Goal: Transaction & Acquisition: Purchase product/service

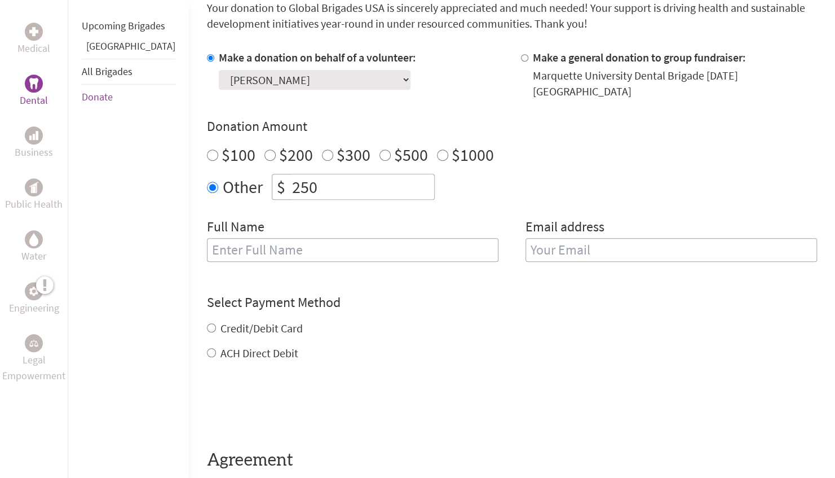
scroll to position [315, 0]
click at [341, 223] on div "Full Name" at bounding box center [352, 246] width 291 height 58
click at [328, 237] on input "text" at bounding box center [352, 249] width 291 height 24
type input "[PERSON_NAME]"
type input "[EMAIL_ADDRESS][DOMAIN_NAME]"
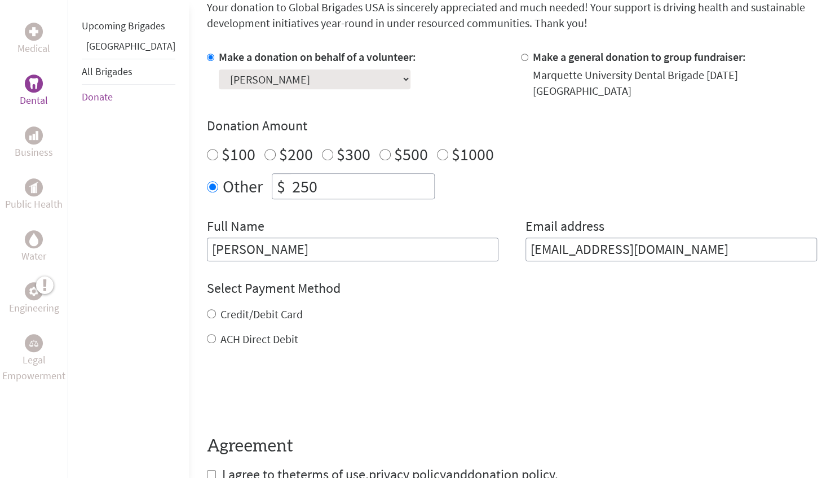
scroll to position [328, 0]
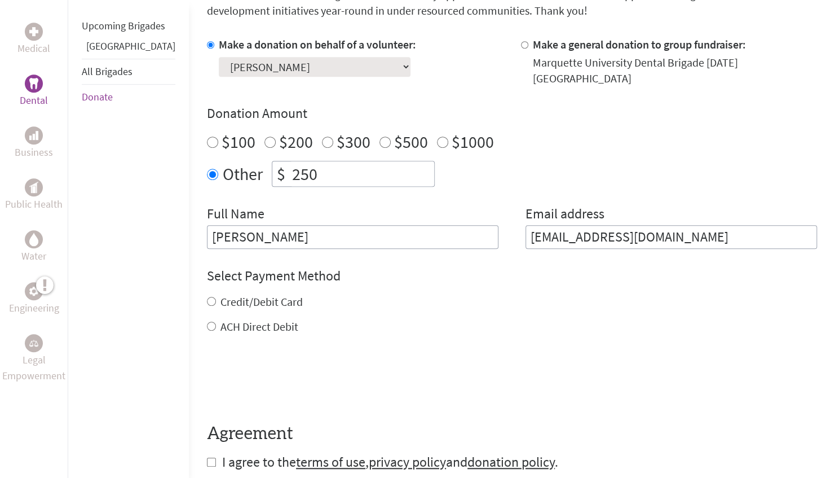
click at [230, 294] on label "Credit/Debit Card" at bounding box center [261, 301] width 82 height 14
click at [216, 297] on input "Credit/Debit Card" at bounding box center [211, 301] width 9 height 9
radio input "true"
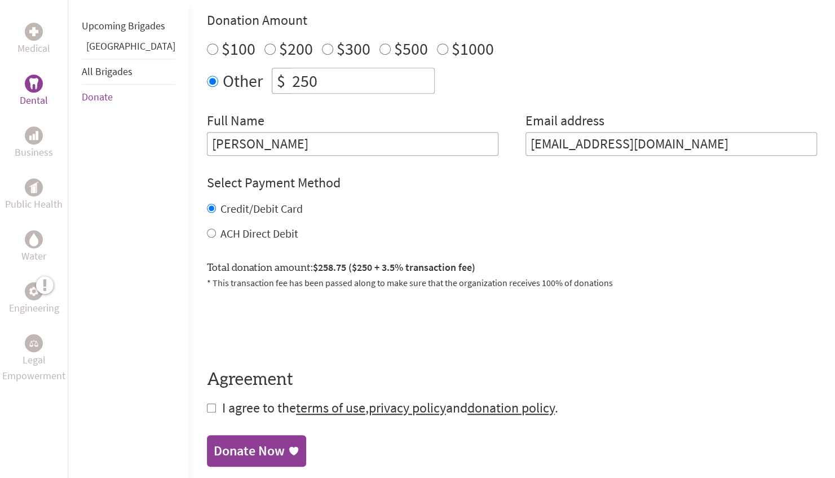
scroll to position [421, 0]
click at [231, 231] on form "Make a donation on behalf of a volunteer: Select a volunteer... Adam Mustafa Ad…" at bounding box center [512, 179] width 610 height 473
click at [226, 226] on label "ACH Direct Debit" at bounding box center [259, 233] width 78 height 14
click at [216, 228] on input "ACH Direct Debit" at bounding box center [211, 232] width 9 height 9
radio input "true"
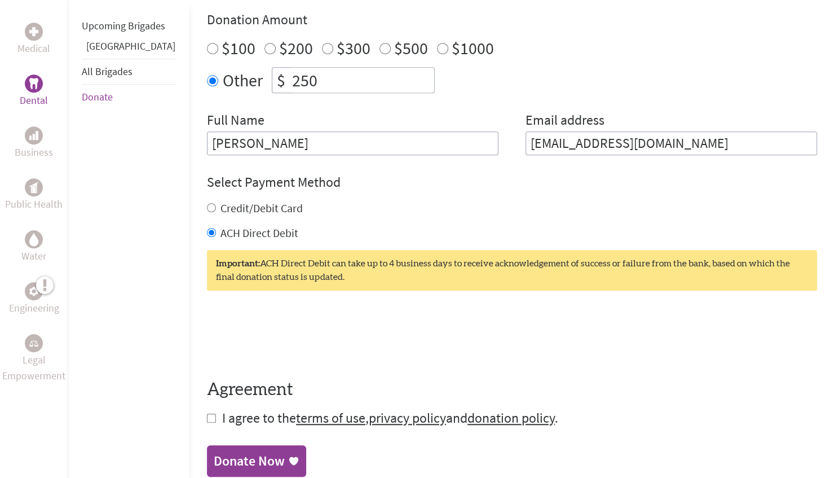
click at [220, 201] on label "Credit/Debit Card" at bounding box center [261, 208] width 82 height 14
click at [212, 203] on input "Credit/Debit Card" at bounding box center [211, 207] width 9 height 9
radio input "true"
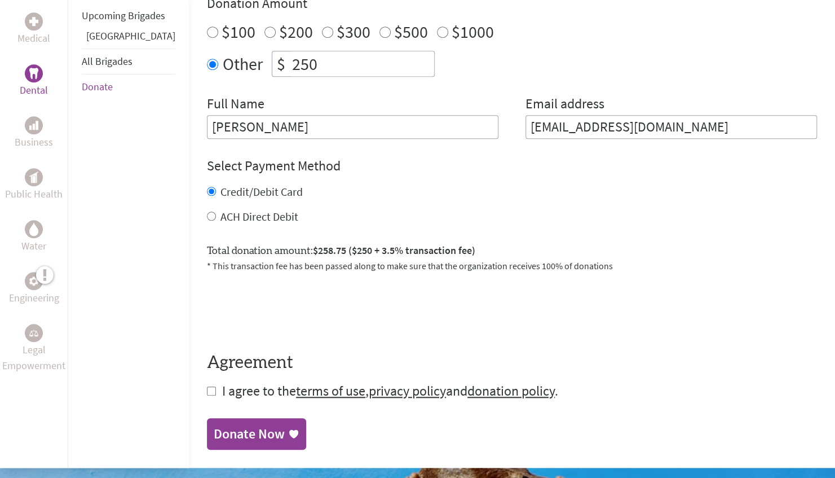
scroll to position [438, 0]
click at [233, 209] on label "ACH Direct Debit" at bounding box center [259, 216] width 78 height 14
click at [216, 211] on input "ACH Direct Debit" at bounding box center [211, 215] width 9 height 9
radio input "true"
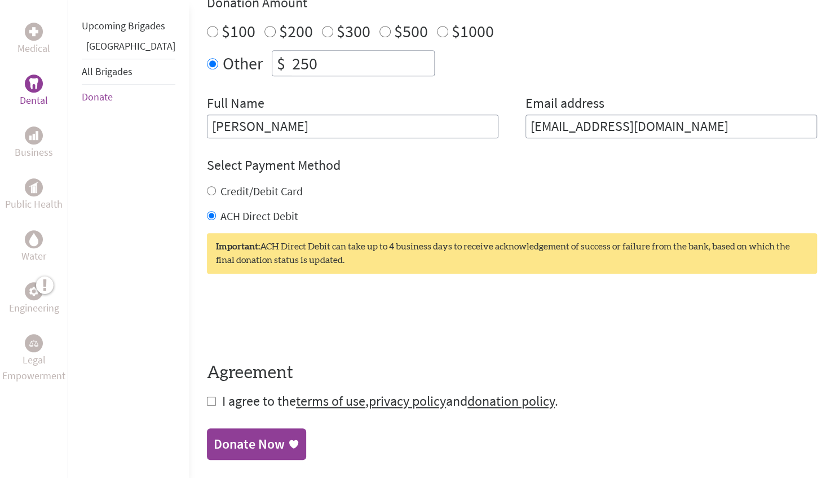
scroll to position [457, 0]
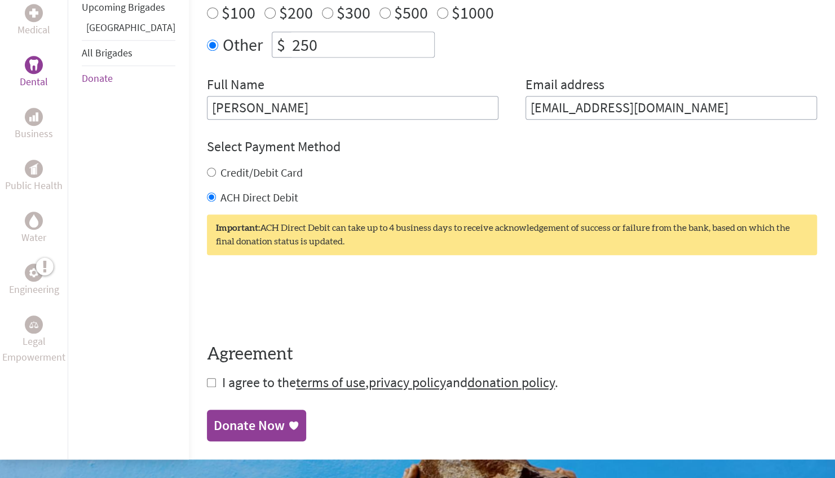
click at [207, 378] on input "checkbox" at bounding box center [211, 382] width 9 height 9
checkbox input "true"
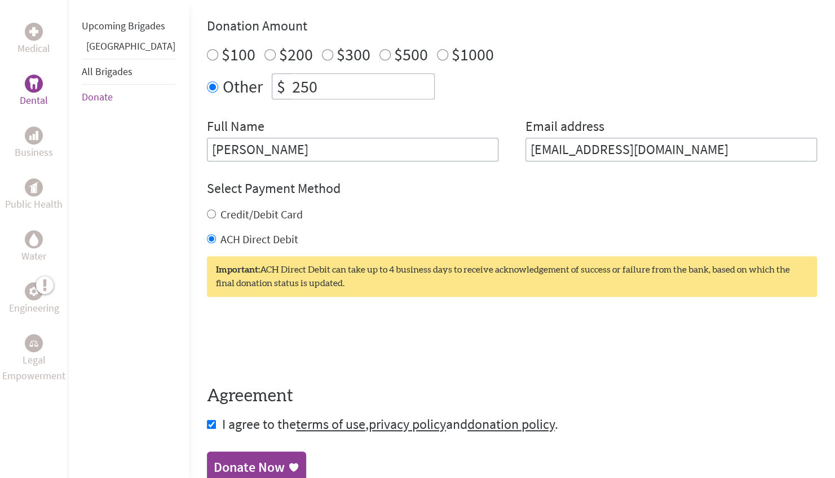
scroll to position [412, 0]
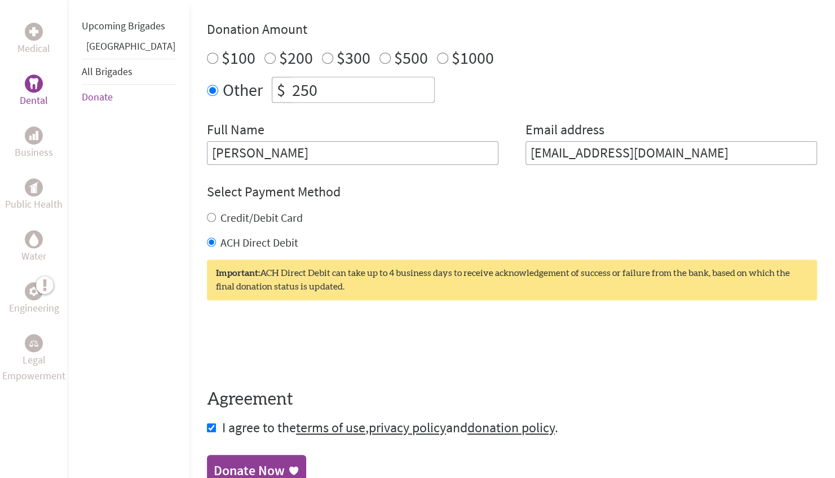
click at [220, 210] on label "Credit/Debit Card" at bounding box center [261, 217] width 82 height 14
click at [210, 213] on input "Credit/Debit Card" at bounding box center [211, 217] width 9 height 9
radio input "true"
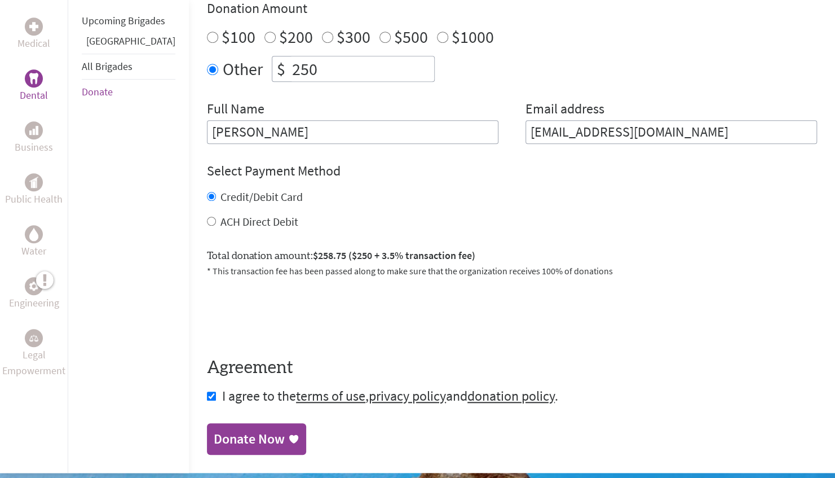
scroll to position [433, 0]
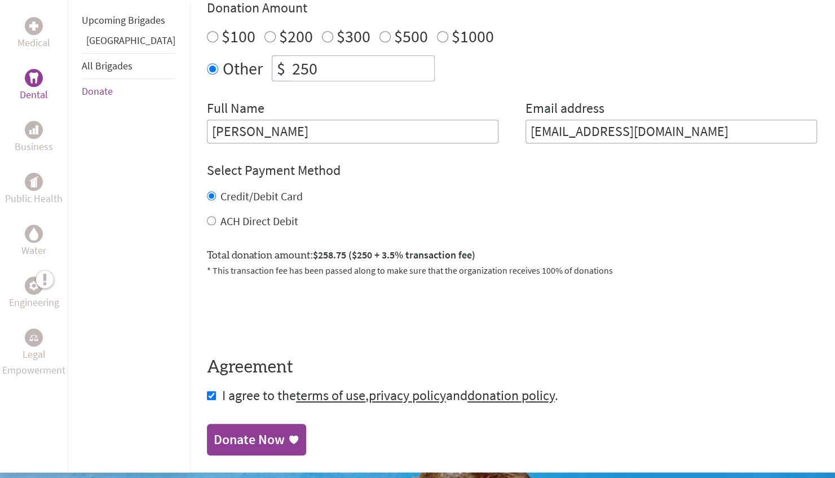
click at [219, 435] on div "Donate Now" at bounding box center [249, 439] width 71 height 18
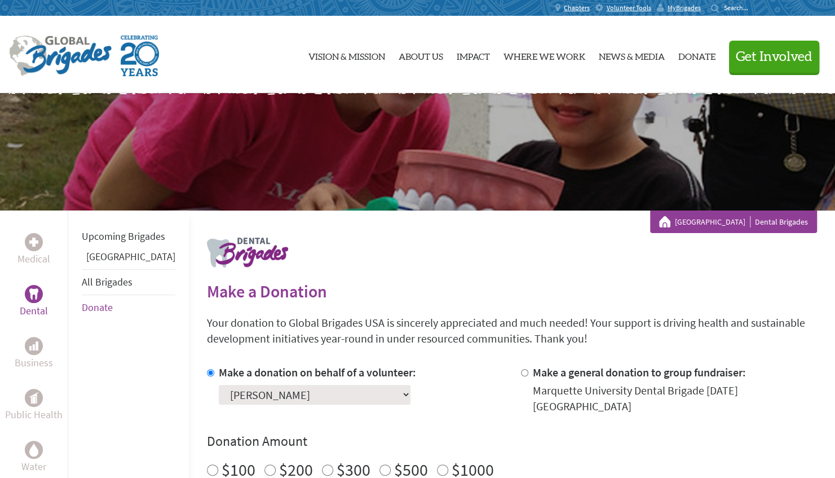
scroll to position [117, 0]
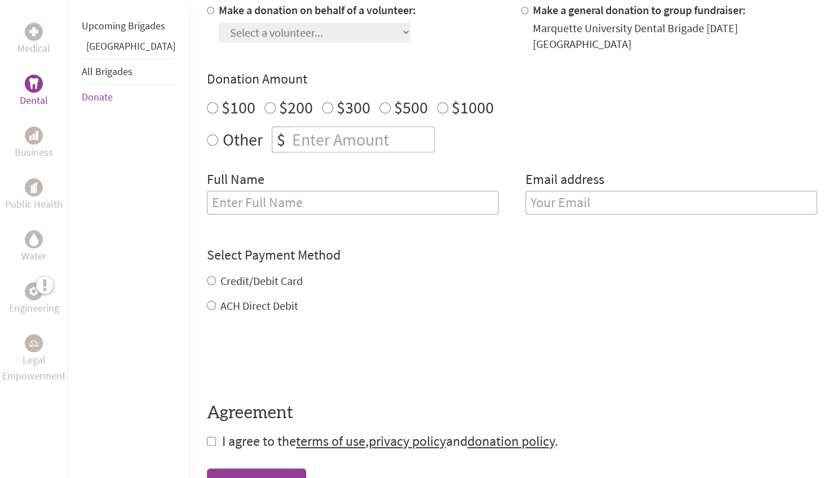
scroll to position [158, 0]
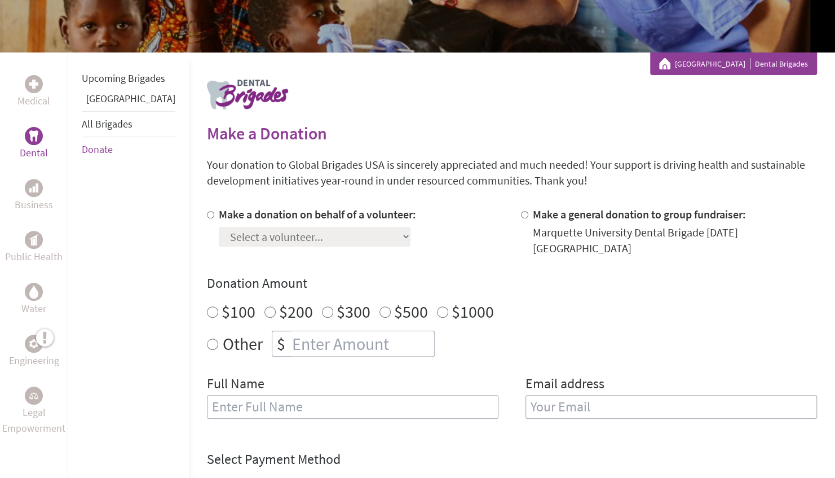
click at [111, 130] on link "All Brigades" at bounding box center [107, 123] width 51 height 13
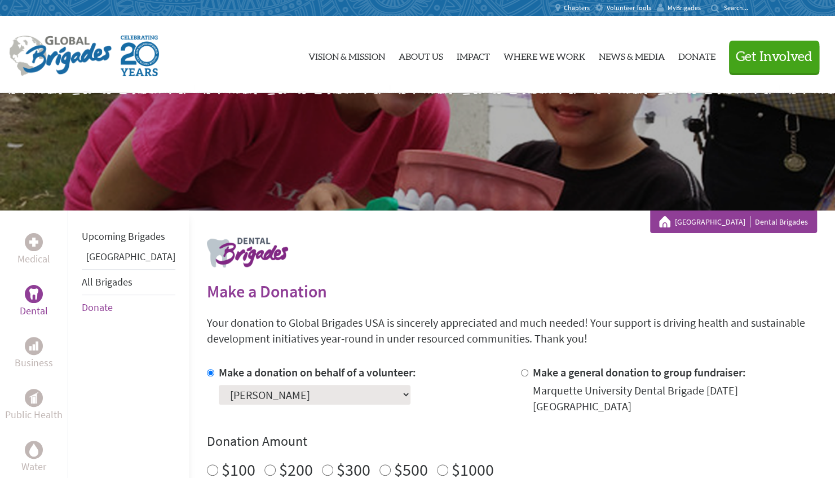
click at [696, 6] on span "MyBrigades" at bounding box center [684, 7] width 33 height 9
